Goal: Task Accomplishment & Management: Manage account settings

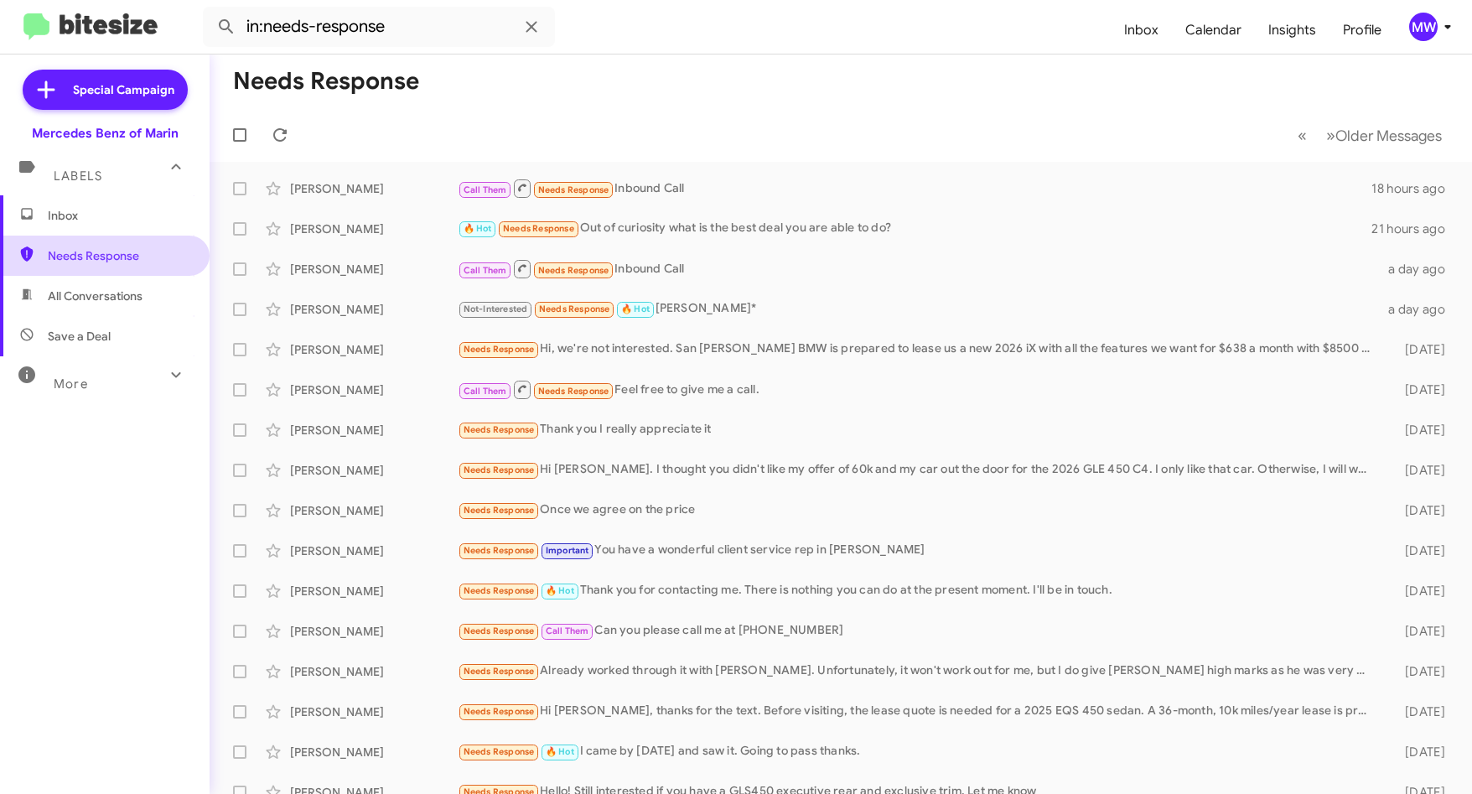
click at [97, 251] on span "Needs Response" at bounding box center [119, 255] width 142 height 17
click at [81, 218] on span "Inbox" at bounding box center [119, 215] width 142 height 17
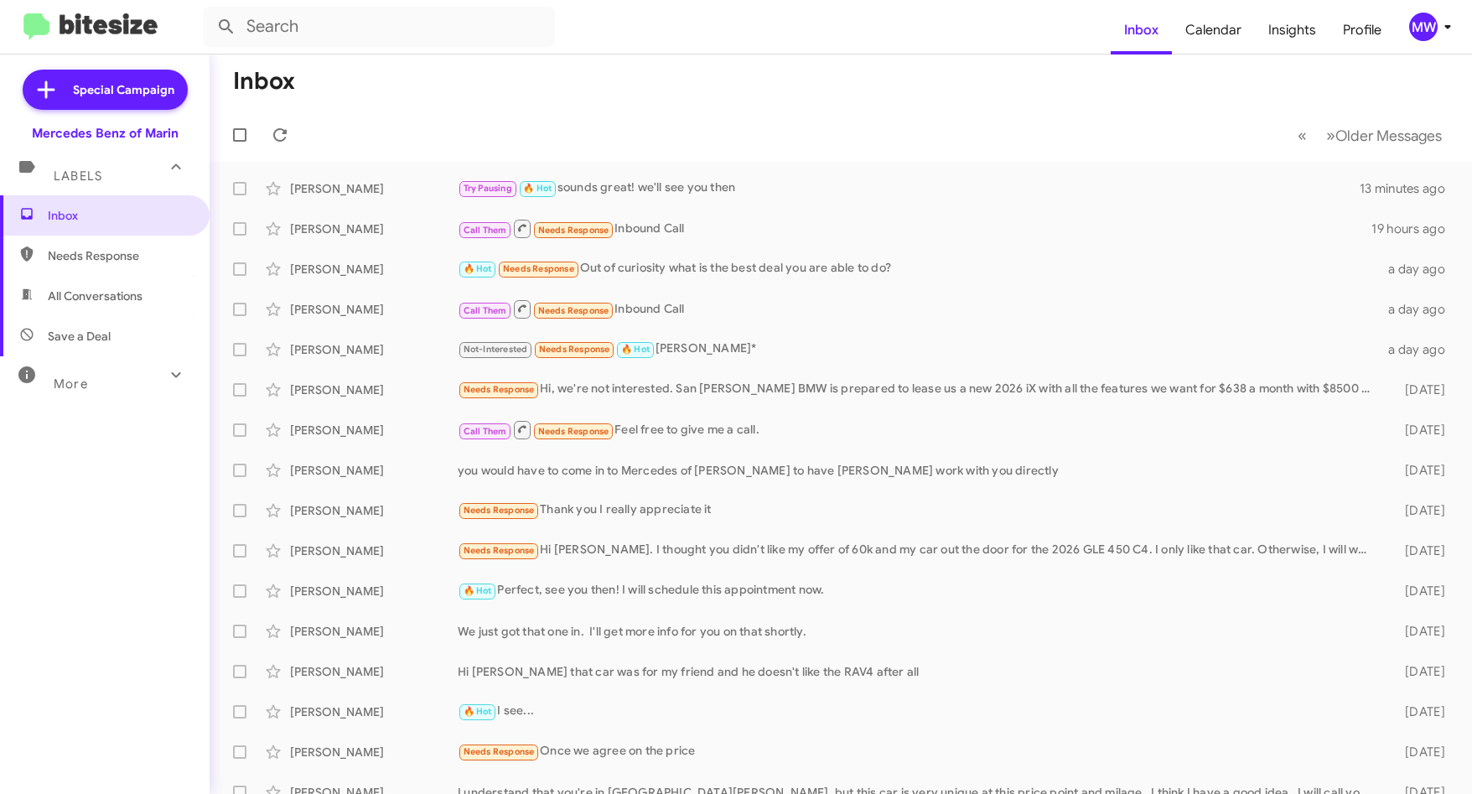
click at [88, 257] on span "Needs Response" at bounding box center [119, 255] width 142 height 17
type input "in:needs-response"
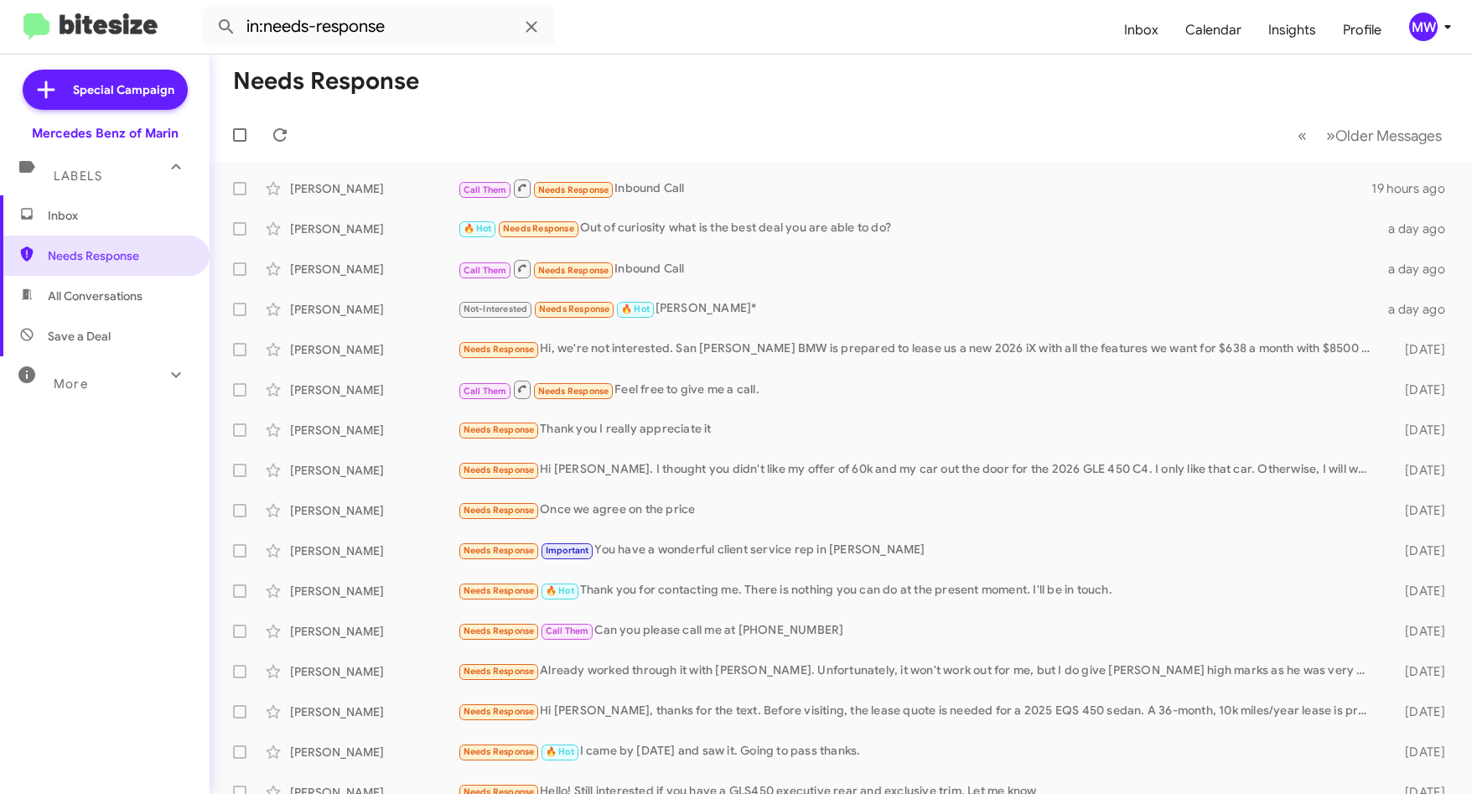
click at [93, 220] on span "Inbox" at bounding box center [119, 215] width 142 height 17
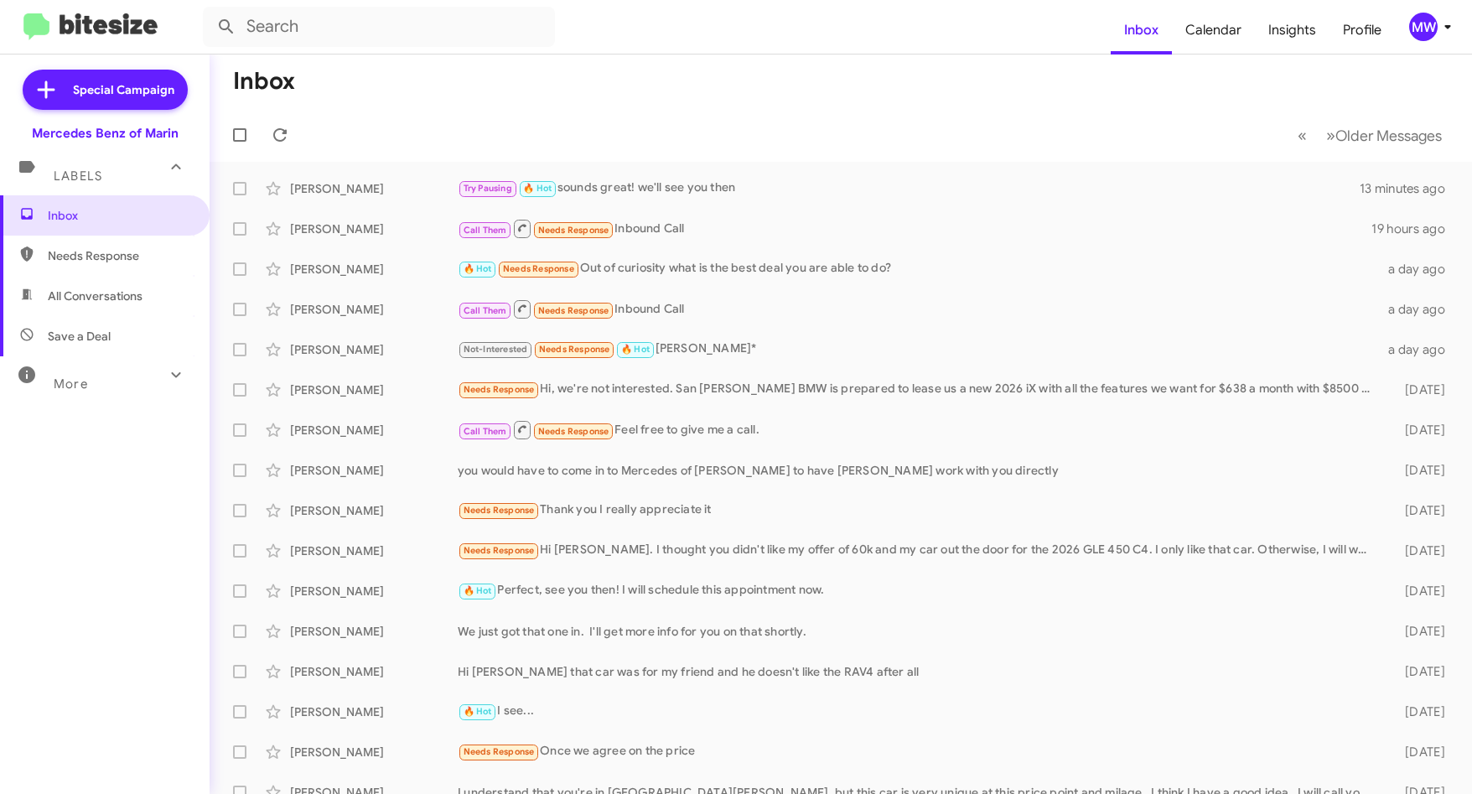
click at [91, 254] on span "Needs Response" at bounding box center [119, 255] width 142 height 17
type input "in:needs-response"
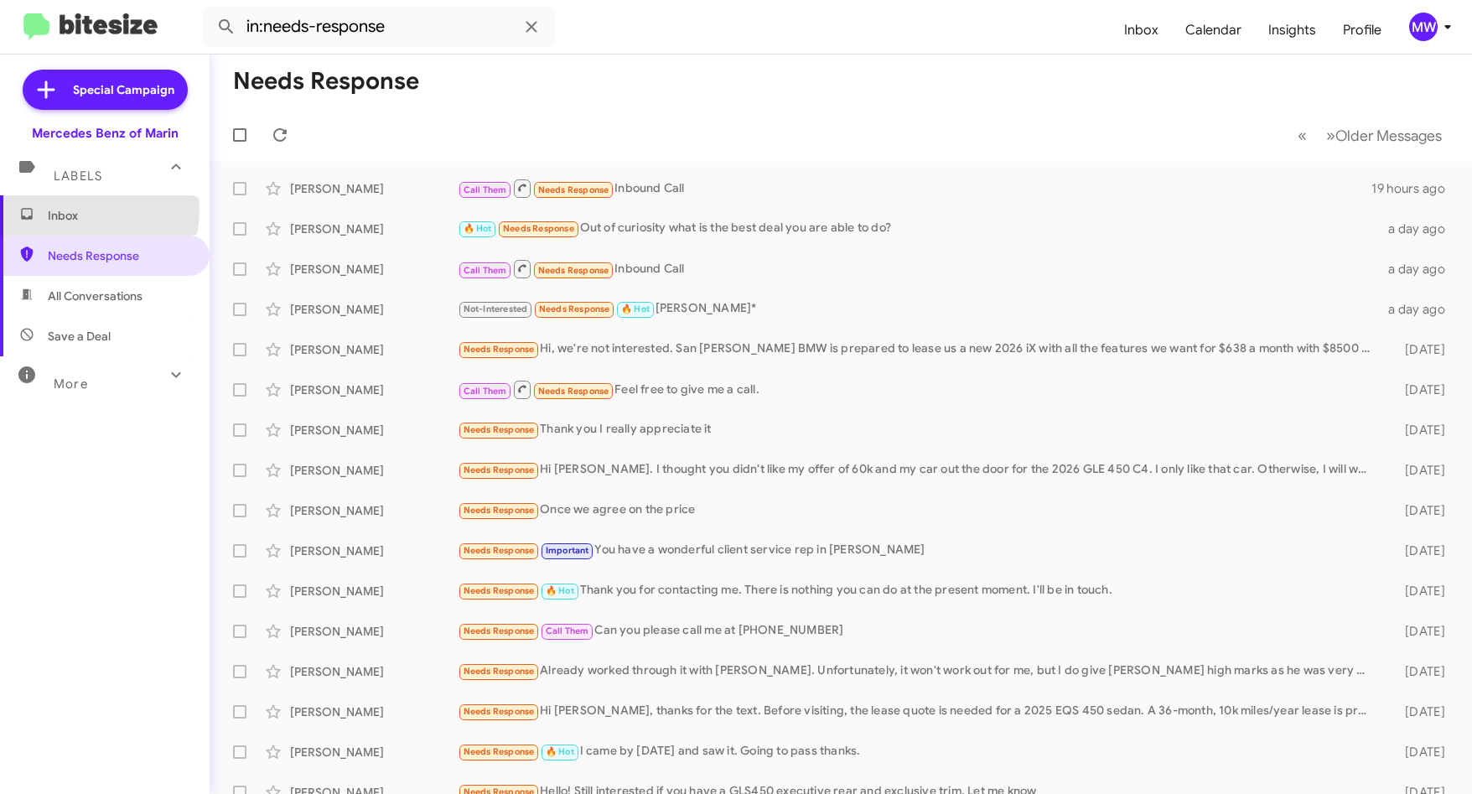
click at [88, 210] on span "Inbox" at bounding box center [119, 215] width 142 height 17
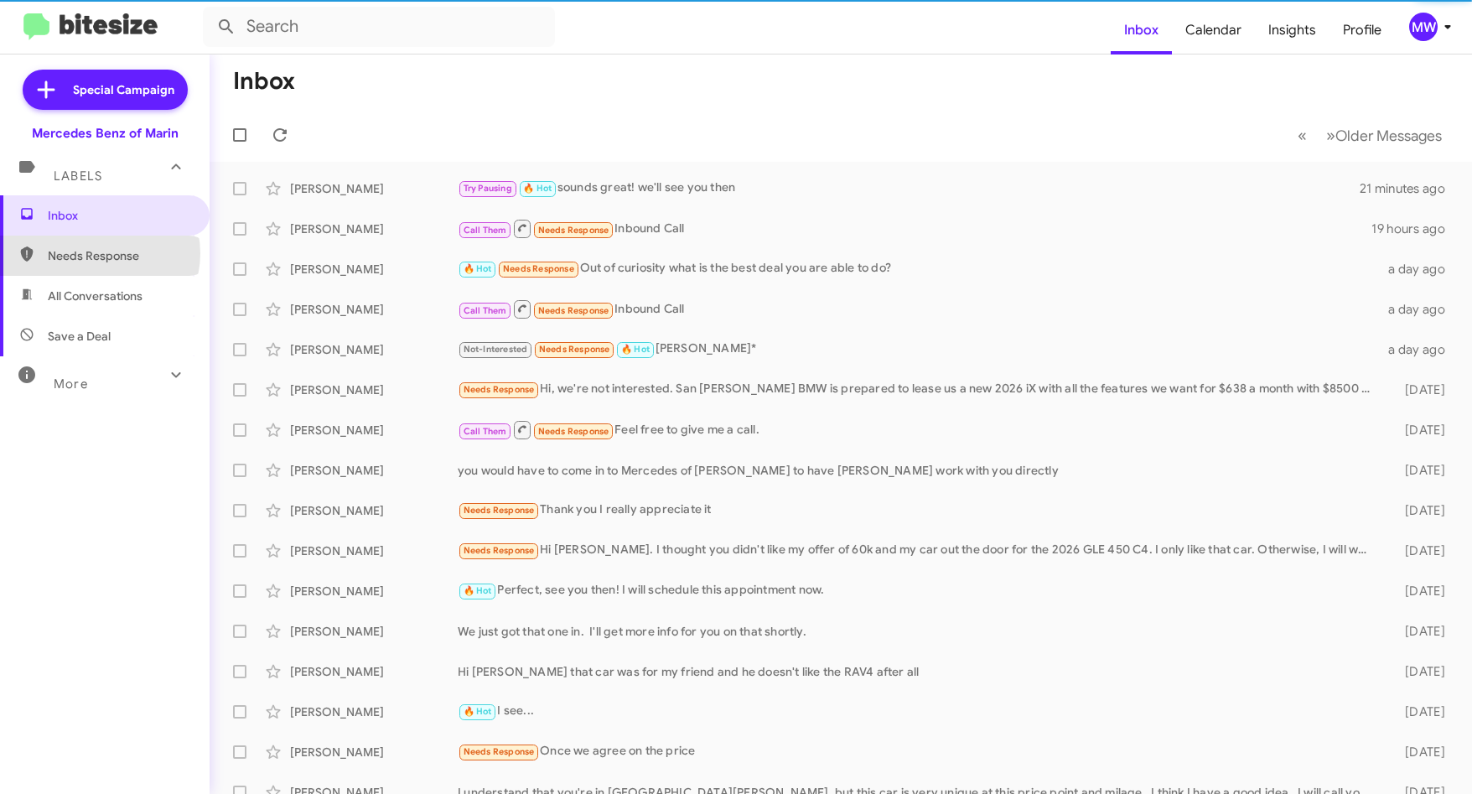
click at [99, 253] on span "Needs Response" at bounding box center [119, 255] width 142 height 17
type input "in:needs-response"
